Goal: Task Accomplishment & Management: Manage account settings

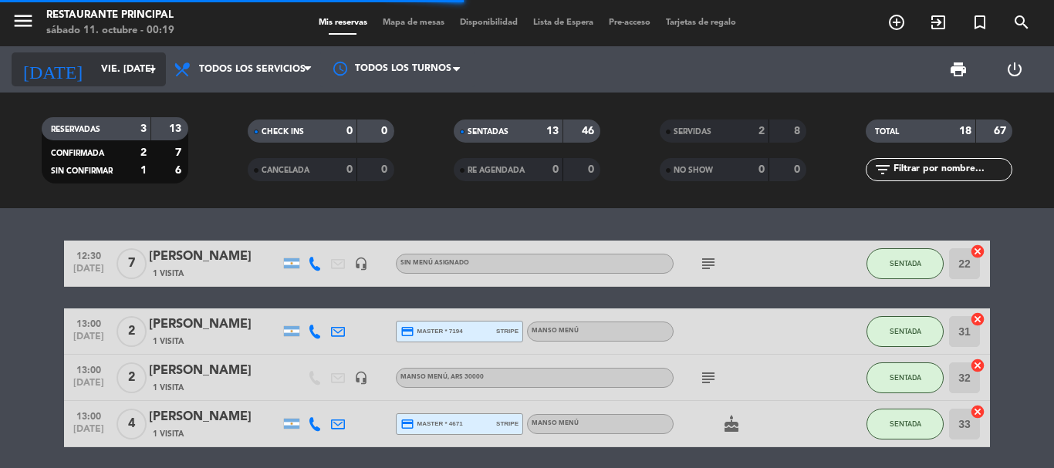
click at [95, 67] on input "vie. [DATE]" at bounding box center [158, 69] width 130 height 26
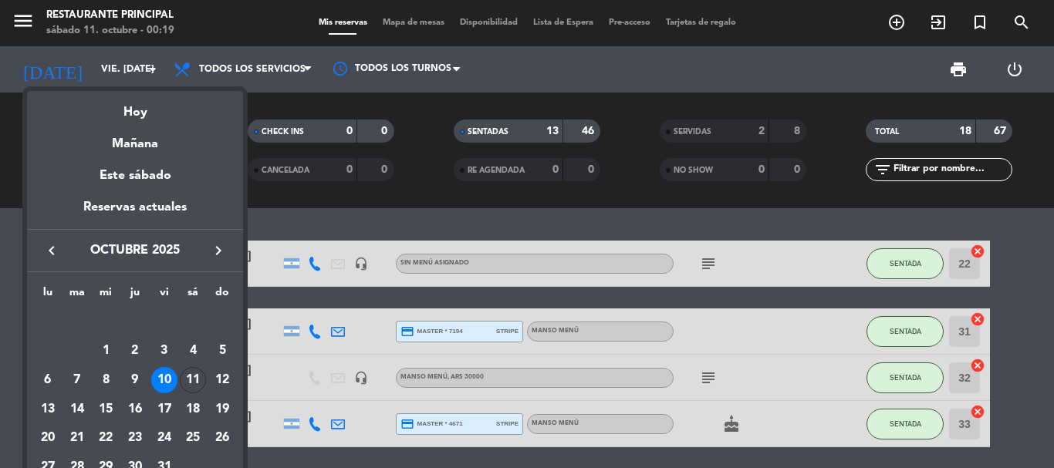
click at [41, 242] on button "keyboard_arrow_left" at bounding box center [52, 251] width 28 height 20
click at [161, 379] on div "12" at bounding box center [164, 380] width 26 height 26
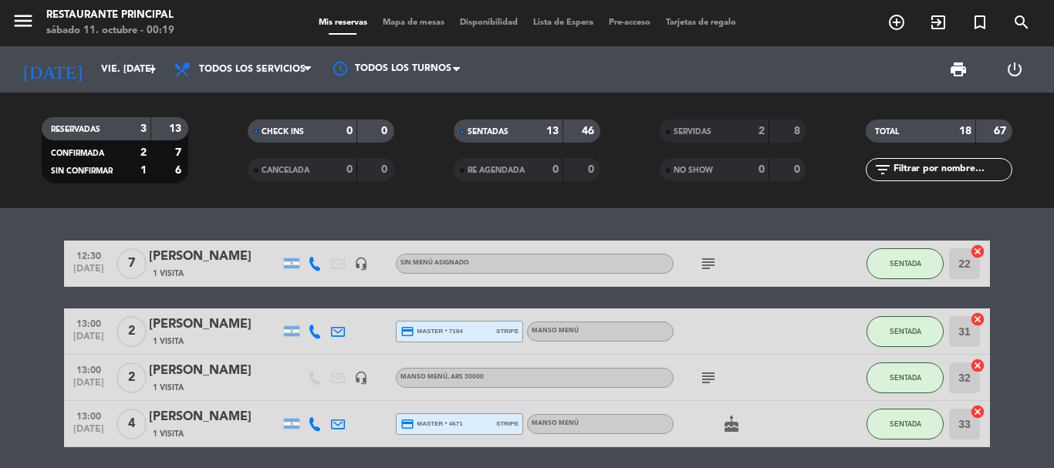
type input "vie. [DATE]"
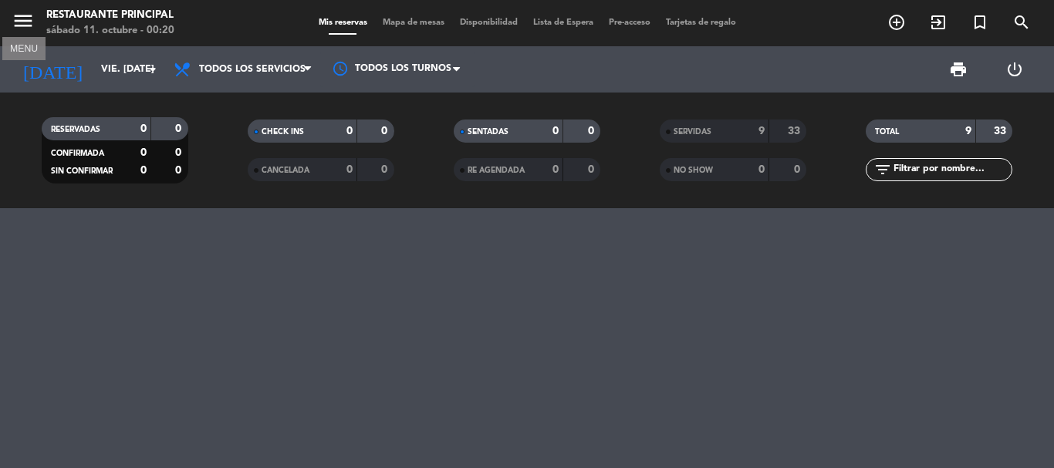
click at [33, 25] on icon "menu" at bounding box center [23, 20] width 23 height 23
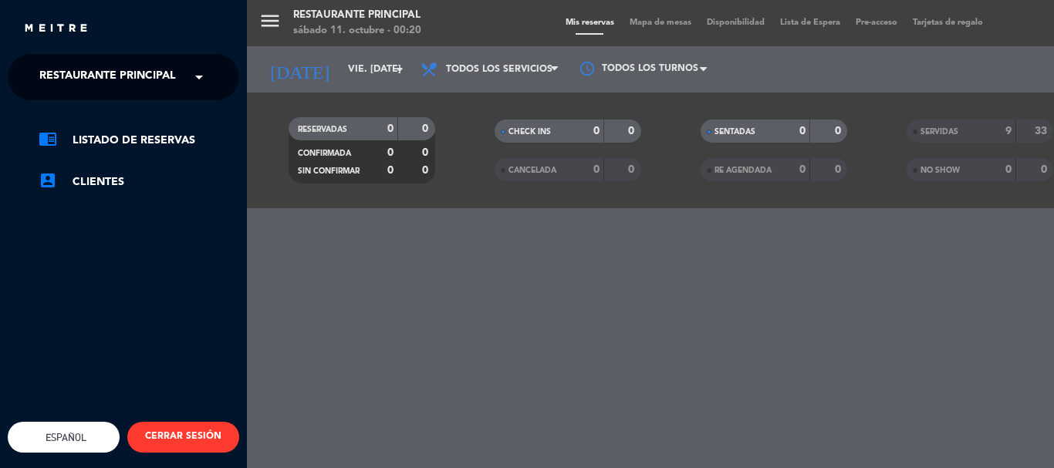
click at [90, 76] on span "Restaurante Principal" at bounding box center [107, 77] width 137 height 32
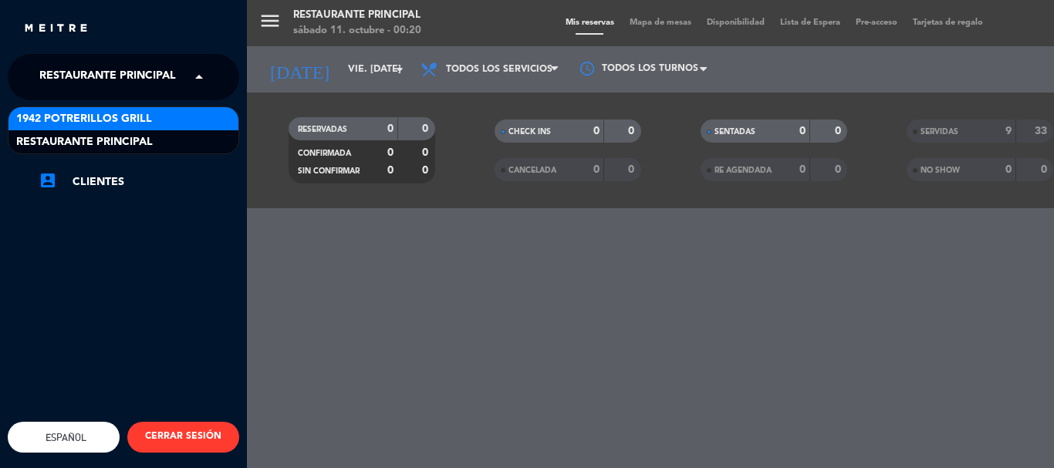
click at [99, 123] on span "1942 Potrerillos Grill" at bounding box center [84, 119] width 136 height 18
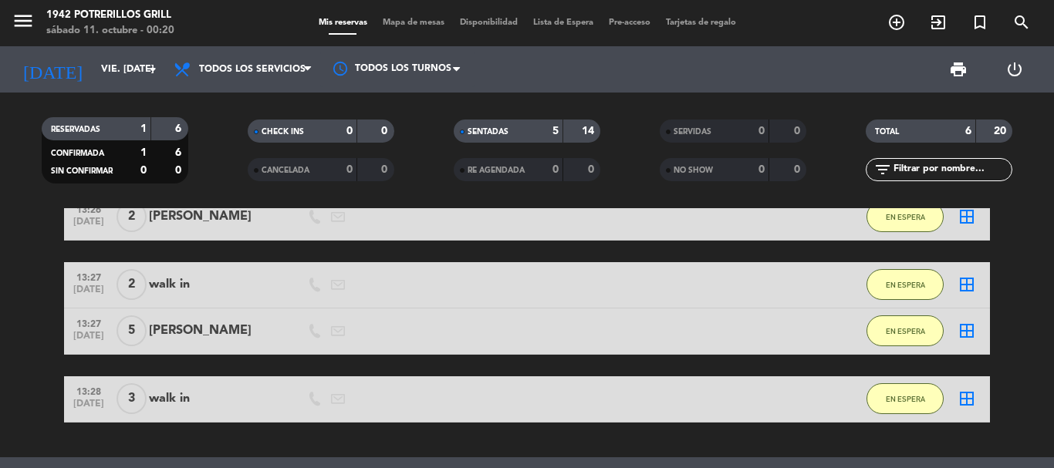
scroll to position [29, 0]
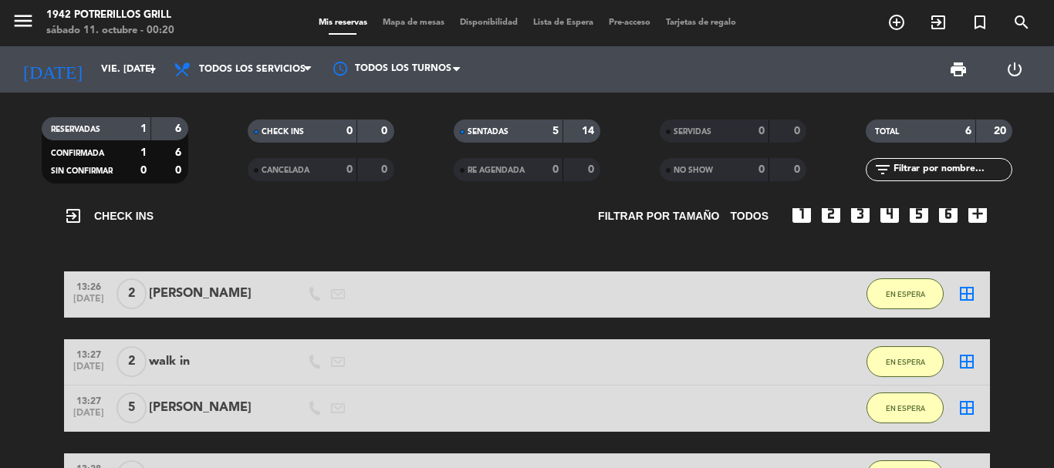
type input "B"
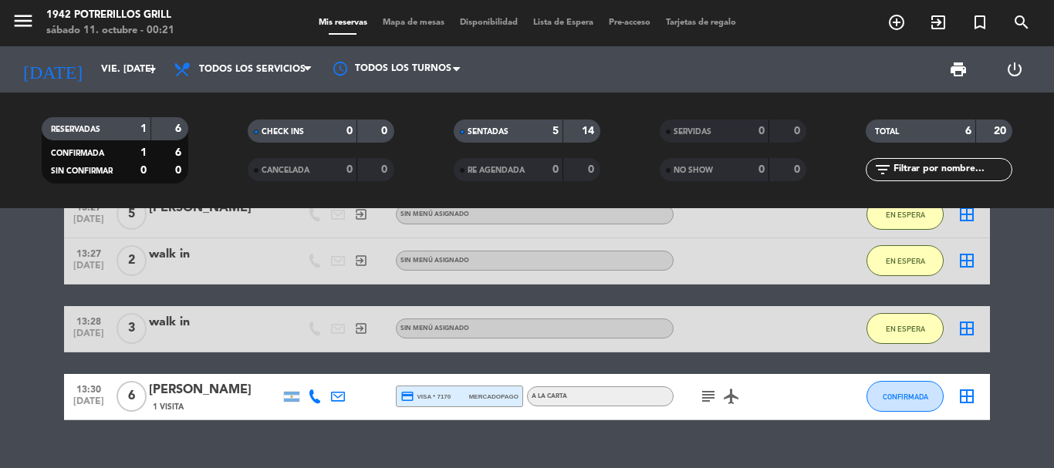
scroll to position [570, 0]
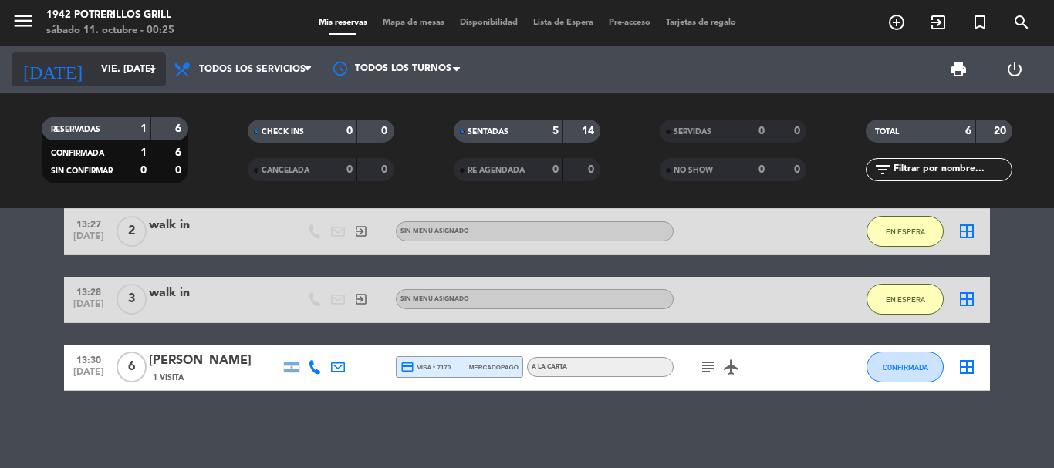
click at [104, 80] on input "vie. [DATE]" at bounding box center [158, 69] width 130 height 26
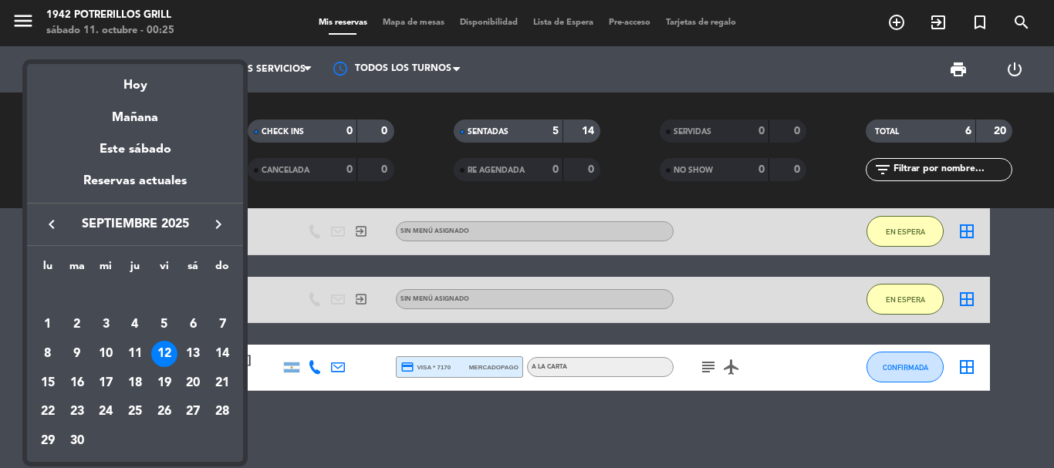
click at [219, 229] on icon "keyboard_arrow_right" at bounding box center [218, 224] width 19 height 19
click at [185, 354] on div "11" at bounding box center [193, 354] width 26 height 26
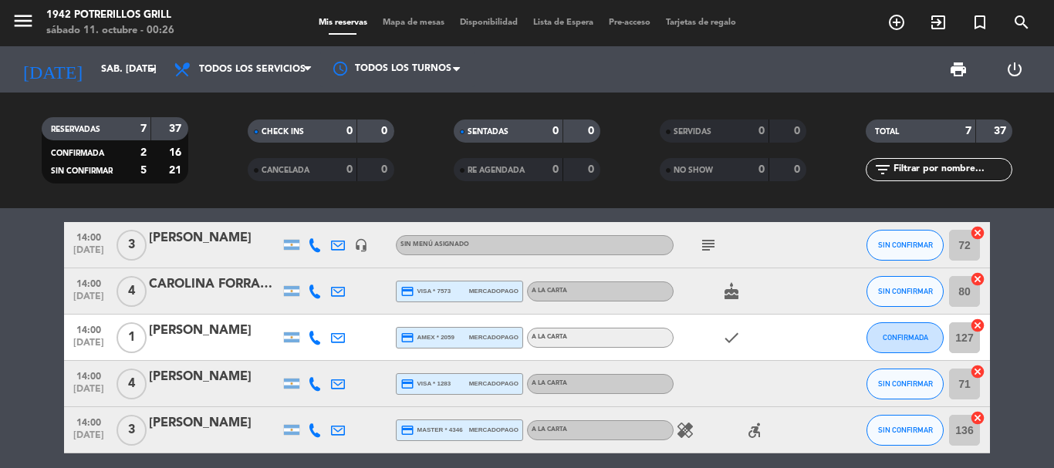
scroll to position [217, 0]
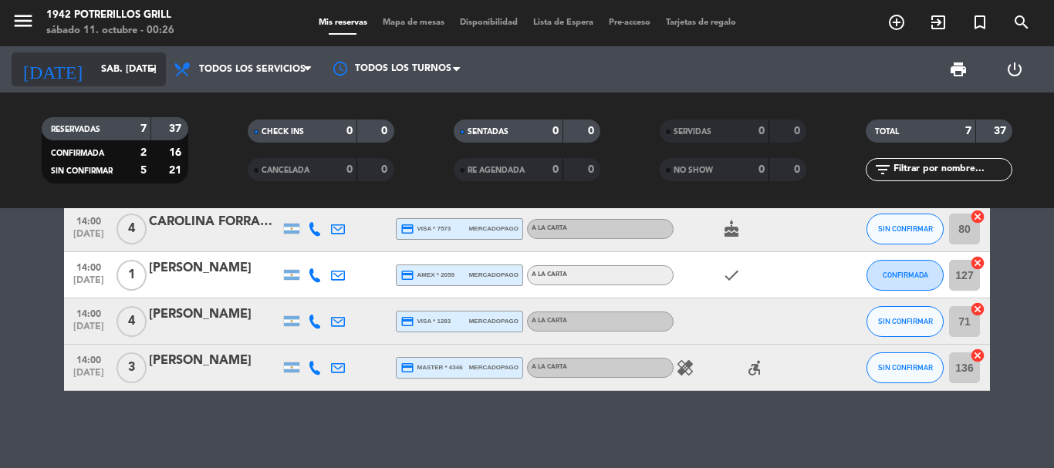
click at [93, 67] on input "sáb. [DATE]" at bounding box center [158, 69] width 130 height 26
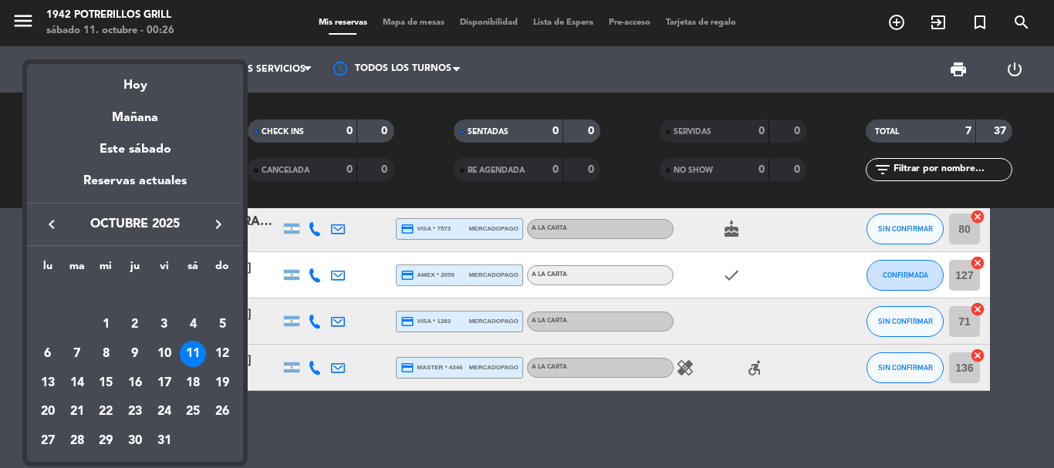
click at [95, 3] on div at bounding box center [527, 234] width 1054 height 468
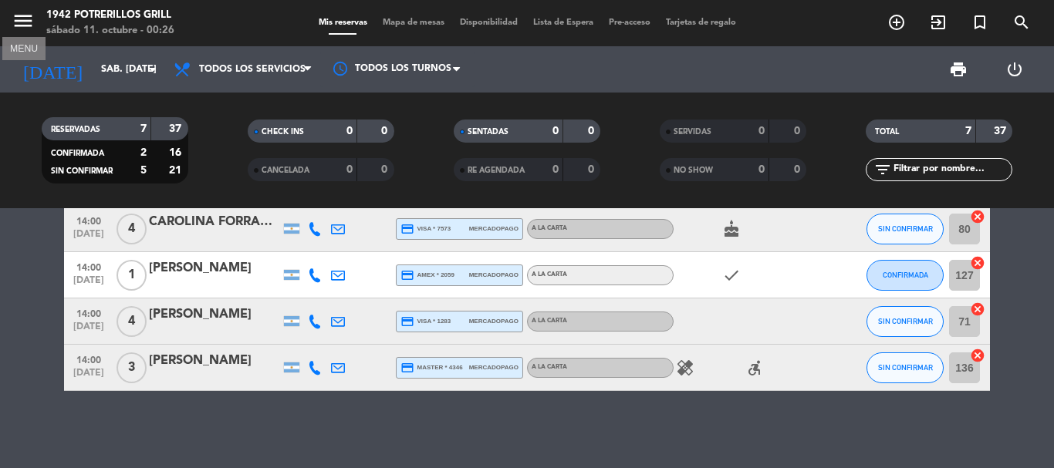
click at [12, 16] on icon "menu" at bounding box center [23, 20] width 23 height 23
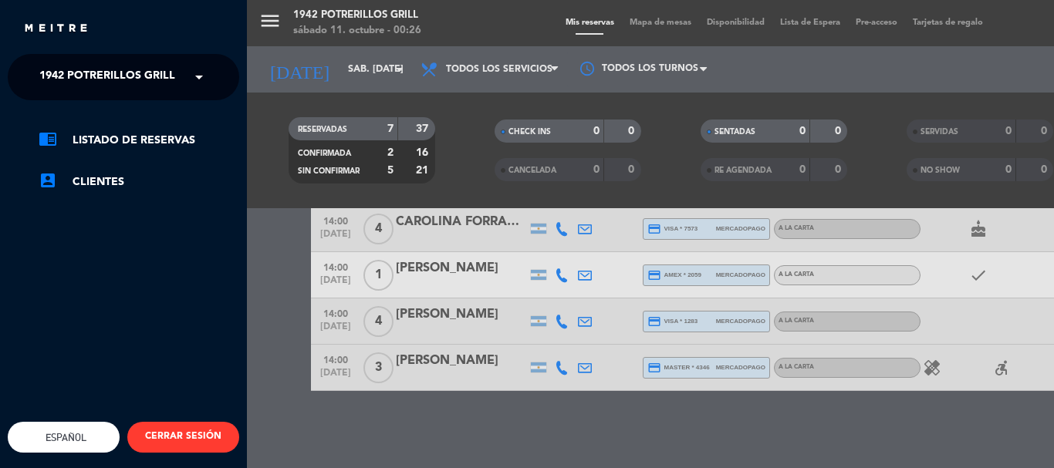
click at [110, 70] on span "1942 Potrerillos Grill" at bounding box center [107, 77] width 136 height 32
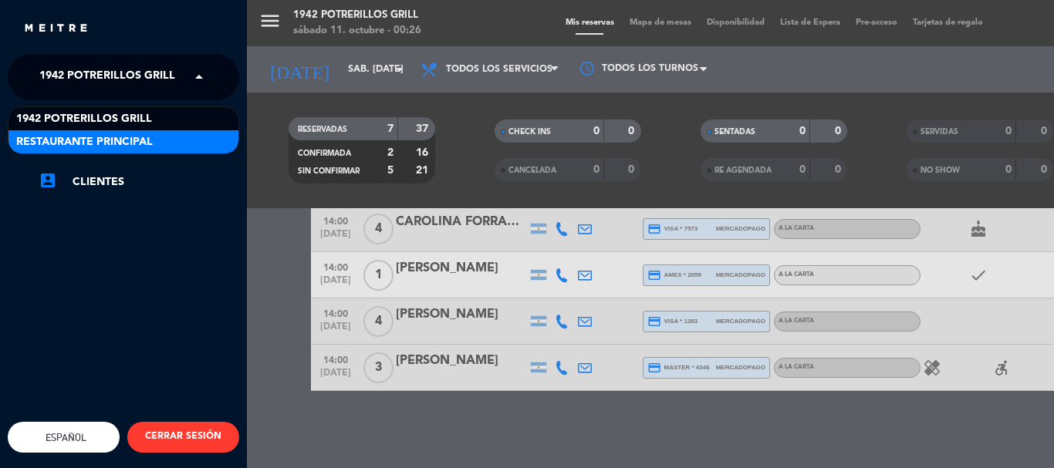
click at [111, 141] on span "Restaurante Principal" at bounding box center [84, 143] width 137 height 18
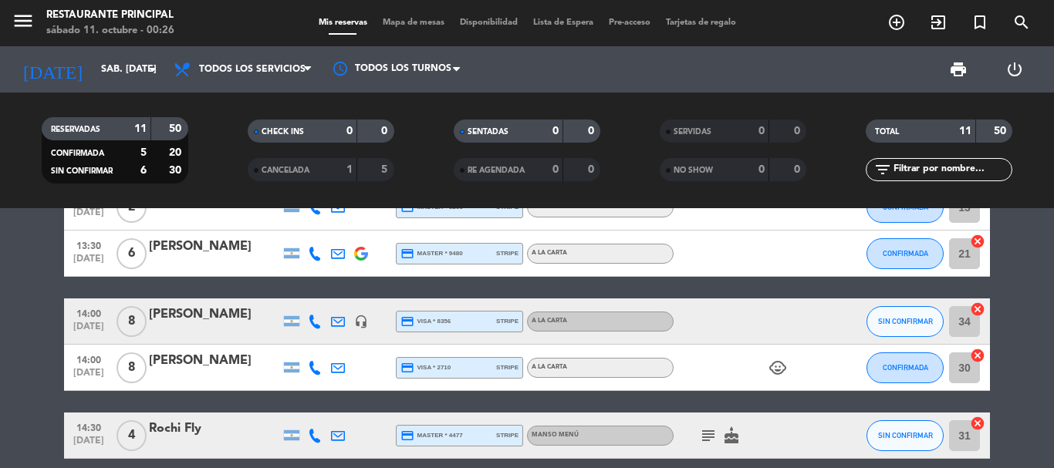
scroll to position [0, 0]
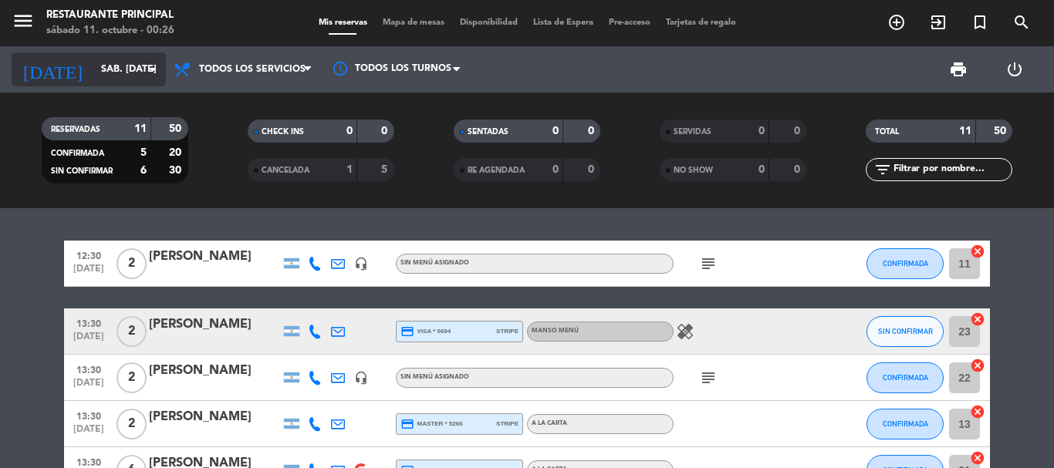
click at [95, 69] on input "sáb. [DATE]" at bounding box center [158, 69] width 130 height 26
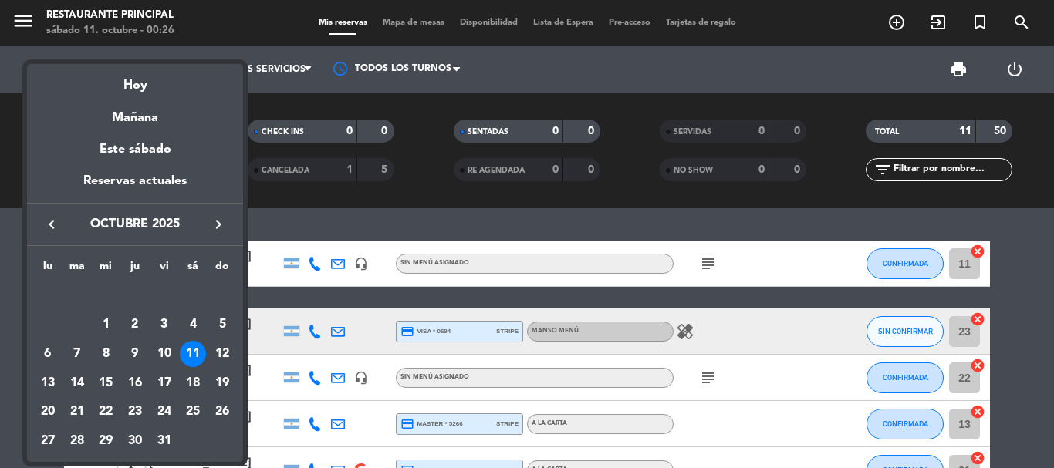
click at [22, 22] on div at bounding box center [527, 234] width 1054 height 468
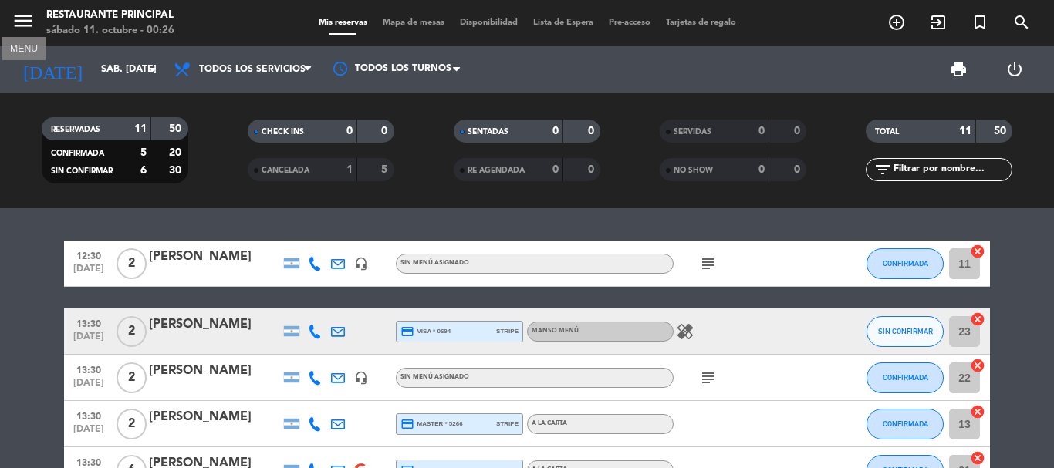
click at [24, 24] on icon "menu" at bounding box center [23, 20] width 23 height 23
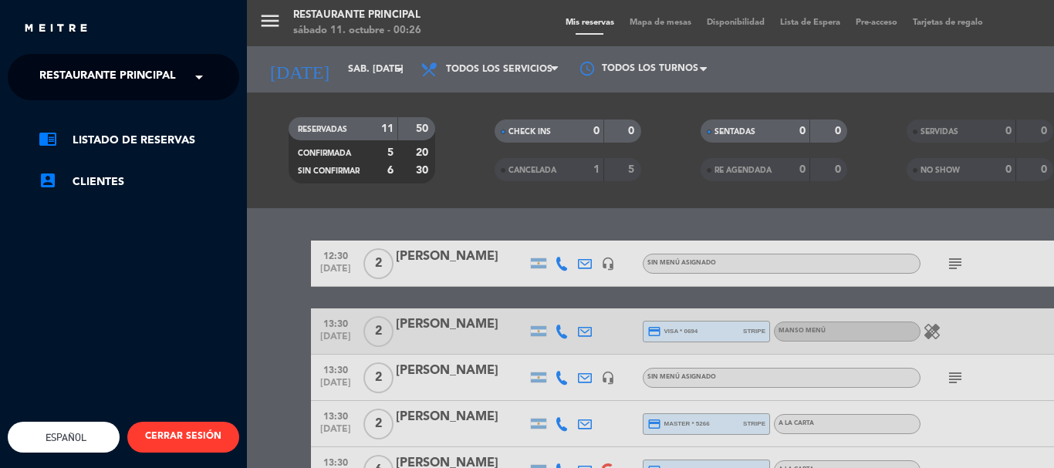
click at [66, 58] on ng-select "× Restaurante Principal ×" at bounding box center [124, 77] width 232 height 46
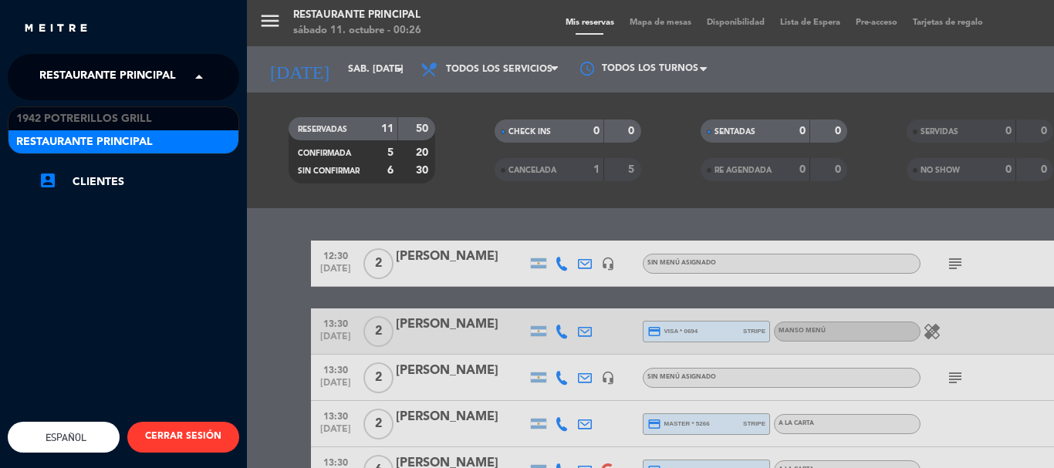
click at [76, 80] on span "Restaurante Principal" at bounding box center [107, 77] width 137 height 32
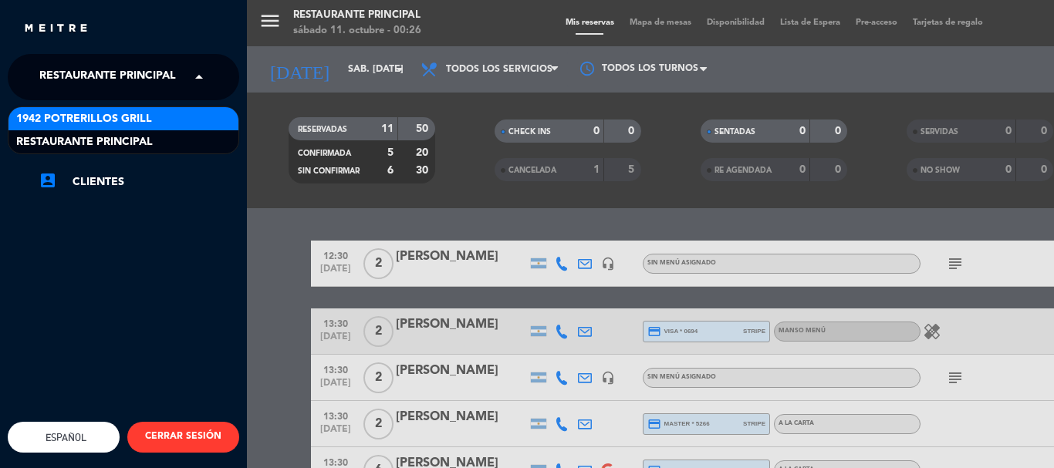
click at [107, 123] on span "1942 Potrerillos Grill" at bounding box center [84, 119] width 136 height 18
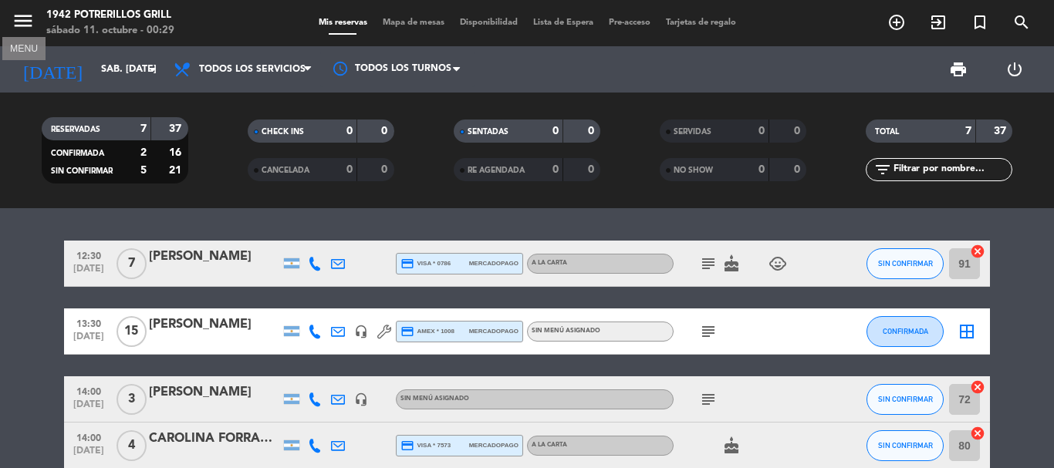
click at [23, 19] on icon "menu" at bounding box center [23, 20] width 23 height 23
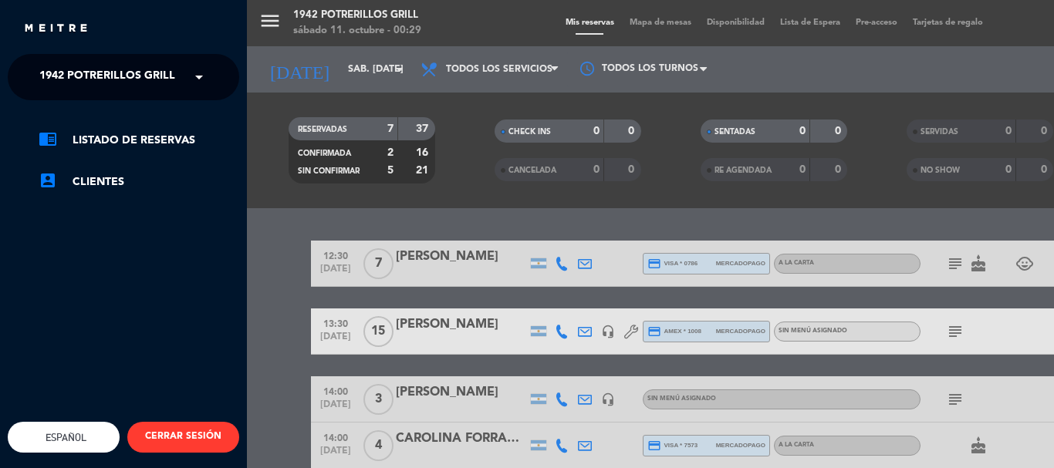
click at [79, 74] on span "1942 Potrerillos Grill" at bounding box center [107, 77] width 136 height 32
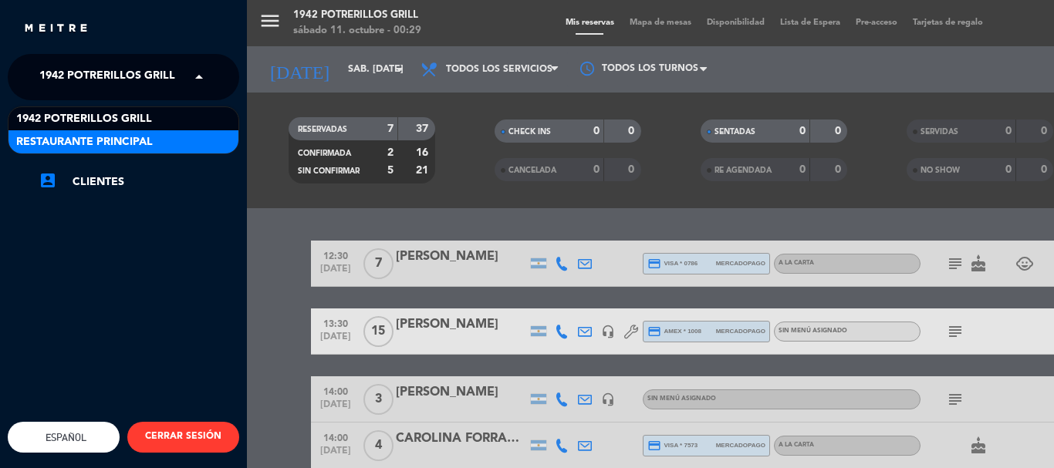
click at [109, 140] on span "Restaurante Principal" at bounding box center [84, 143] width 137 height 18
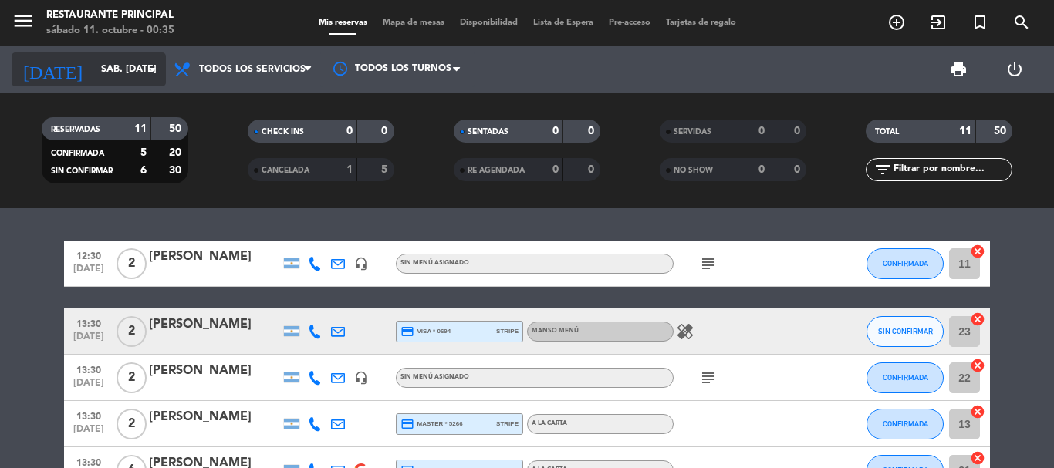
click at [106, 81] on input "sáb. [DATE]" at bounding box center [158, 69] width 130 height 26
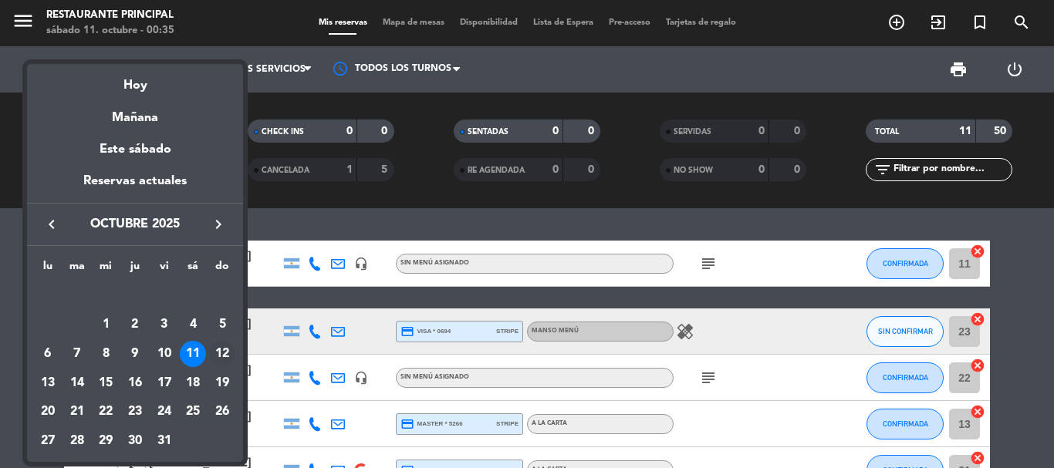
click at [226, 362] on div "12" at bounding box center [222, 354] width 26 height 26
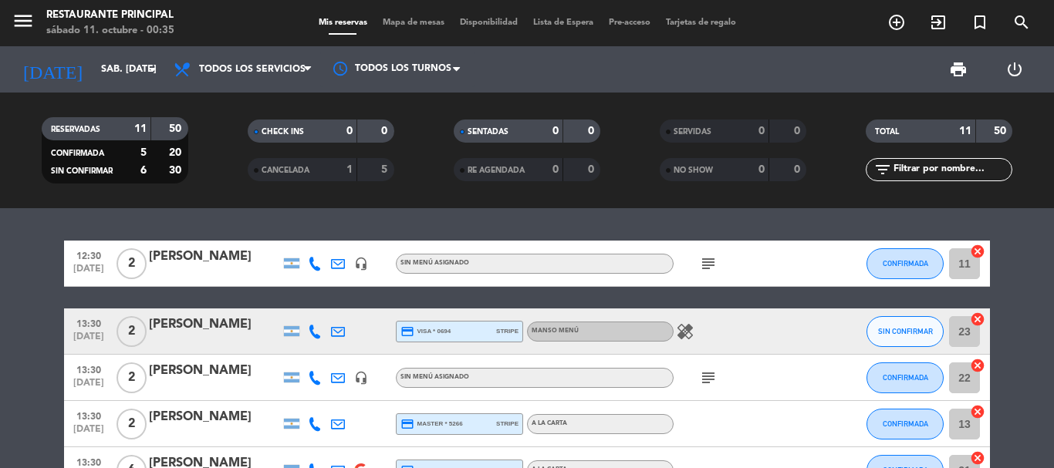
type input "dom. [DATE]"
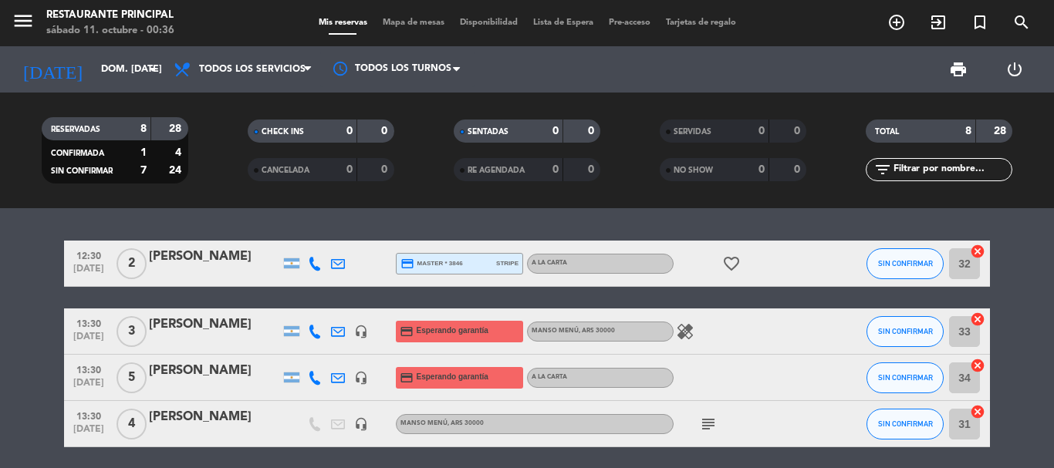
click at [51, 23] on div "sábado 11. octubre - 00:36" at bounding box center [110, 30] width 128 height 15
click at [23, 25] on icon "menu" at bounding box center [23, 20] width 23 height 23
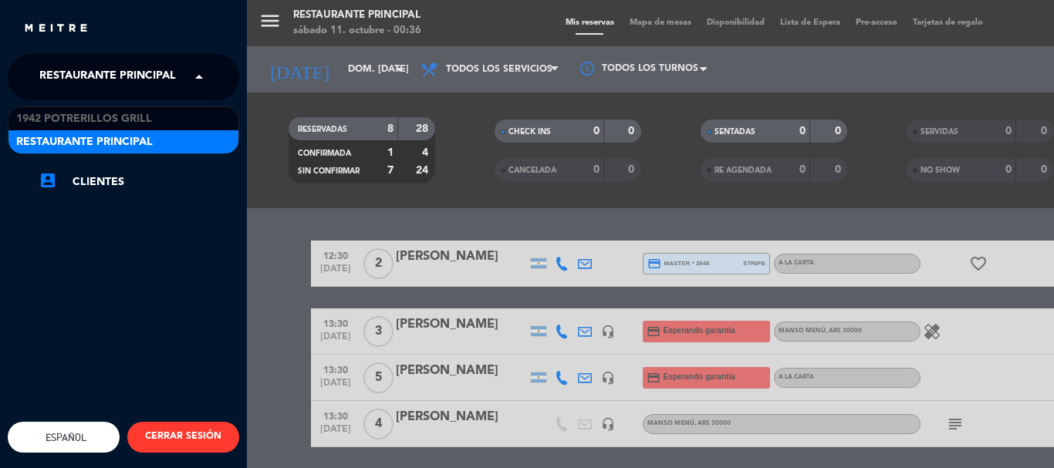
click at [49, 77] on span "Restaurante Principal" at bounding box center [107, 77] width 137 height 32
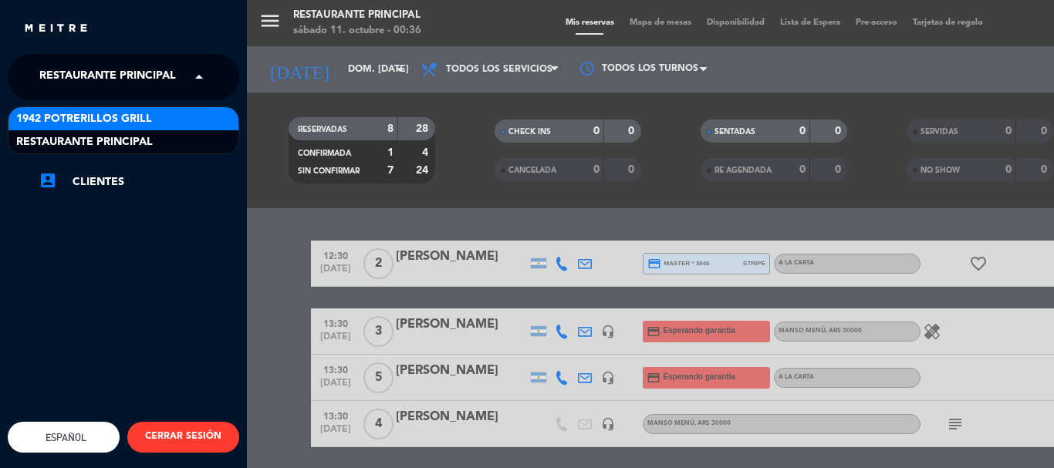
click at [77, 127] on span "1942 Potrerillos Grill" at bounding box center [84, 119] width 136 height 18
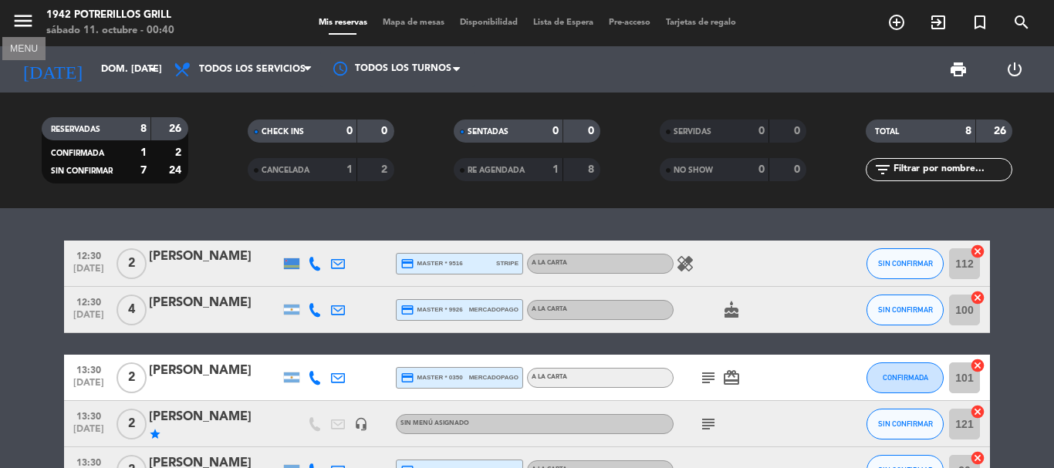
click at [23, 25] on icon "menu" at bounding box center [23, 20] width 23 height 23
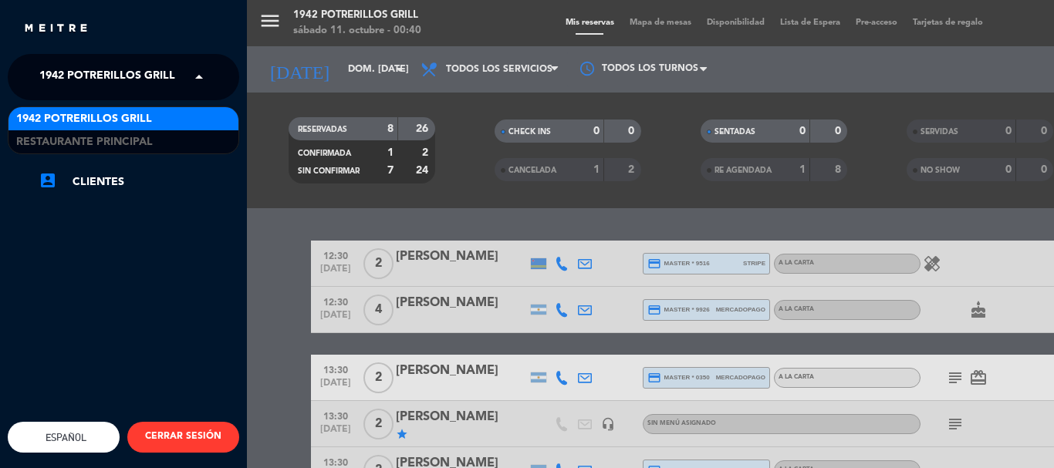
click at [88, 77] on span "1942 Potrerillos Grill" at bounding box center [107, 77] width 136 height 32
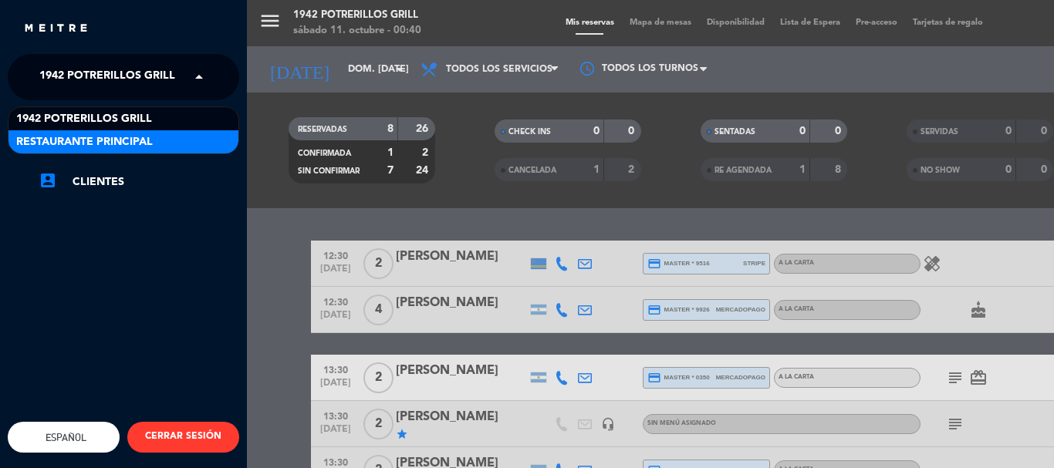
click at [65, 151] on div "Restaurante Principal" at bounding box center [123, 141] width 230 height 23
